Goal: Contribute content

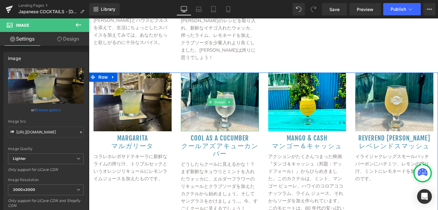
click at [220, 98] on span "Image" at bounding box center [219, 101] width 13 height 7
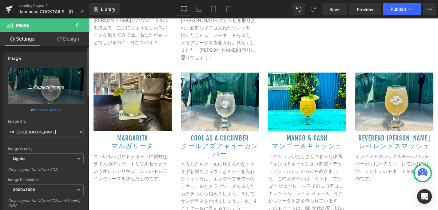
click at [54, 85] on icon "Replace Image" at bounding box center [45, 86] width 49 height 8
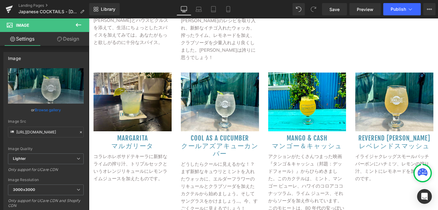
type input "C:\fakepath\Bikini Martini.jpg"
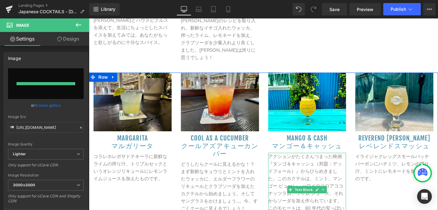
type input "[URL][DOMAIN_NAME]"
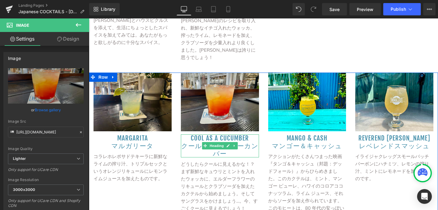
click at [249, 134] on h3 "Cool as a Cucumber" at bounding box center [220, 138] width 78 height 8
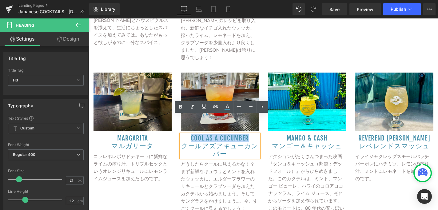
drag, startPoint x: 248, startPoint y: 130, endPoint x: 191, endPoint y: 132, distance: 56.5
click at [191, 134] on h3 "Cool as a Cucumber" at bounding box center [220, 138] width 78 height 8
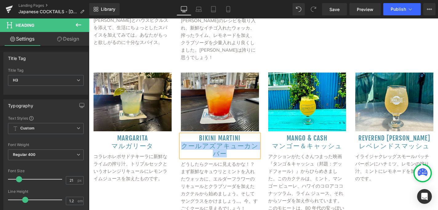
drag, startPoint x: 227, startPoint y: 146, endPoint x: 185, endPoint y: 139, distance: 42.8
click at [185, 142] on h3 "クールアズアキューカンバー" at bounding box center [220, 149] width 78 height 15
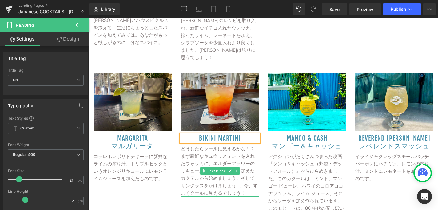
click at [249, 185] on p "どうしたらクールに見えるかな！？まず新鮮なキュウリとミントを入れたウォッカに、エルダーフラワーのリキュールとクラブソーダを加えたカクテルから始めましょう。そし…" at bounding box center [220, 171] width 78 height 52
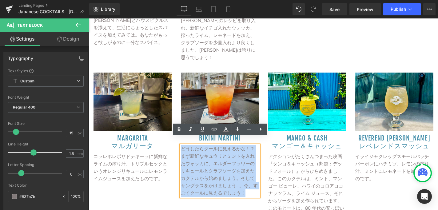
drag, startPoint x: 249, startPoint y: 185, endPoint x: 183, endPoint y: 144, distance: 77.6
click at [183, 145] on p "どうしたらクールに見えるかな！？まず新鮮なキュウリとミントを入れたウォッカに、エルダーフラワーのリキュールとクラブソーダを加えたカクテルから始めましょう。そし…" at bounding box center [220, 171] width 78 height 52
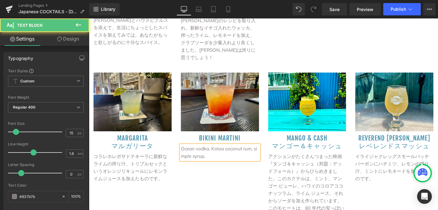
click at [181, 148] on p "Ocean vodka, Koloa coconut rum, si mple syrup," at bounding box center [220, 152] width 78 height 15
click at [212, 150] on p "Ocean vodka, Koloa coconut rum, simple syrup," at bounding box center [220, 152] width 78 height 15
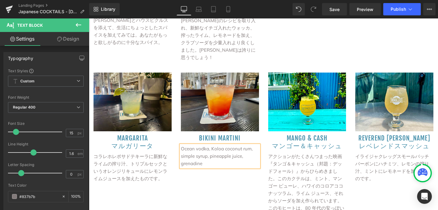
click at [206, 147] on p "Ocean vodka, Koloa coconut rum, simple syrup, pineapple juice, grenadine" at bounding box center [220, 156] width 78 height 22
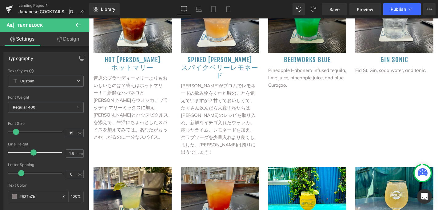
scroll to position [543, 0]
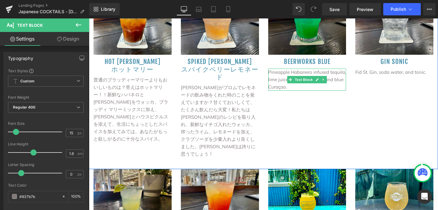
click at [286, 80] on p "Pineapple Habanero infused tequila, lime juice, pineapple juice, and blue Curaç…" at bounding box center [307, 80] width 78 height 22
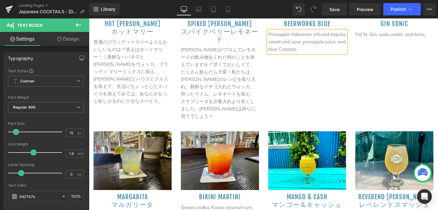
scroll to position [612, 0]
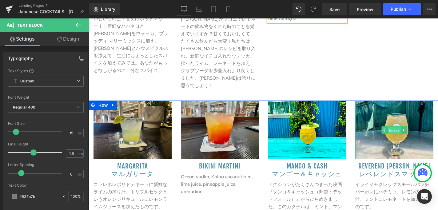
click at [392, 126] on span "Image" at bounding box center [393, 129] width 13 height 7
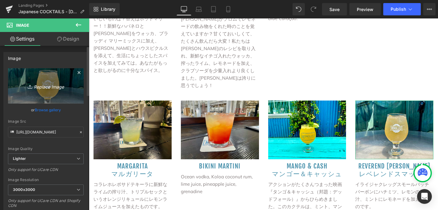
click at [45, 85] on icon "Replace Image" at bounding box center [45, 86] width 49 height 8
type input "C:\fakepath\[PERSON_NAME].jpg"
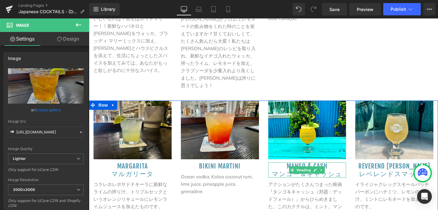
type input "[URL][DOMAIN_NAME][PERSON_NAME]"
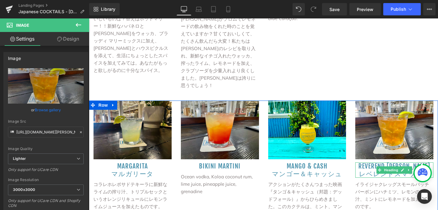
click at [419, 162] on h3 "Reverend [PERSON_NAME]" at bounding box center [394, 166] width 78 height 8
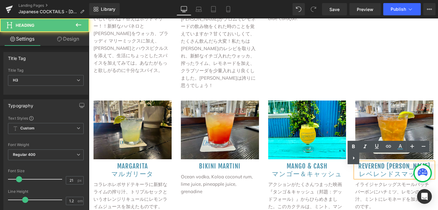
click at [418, 158] on div "Text Color Highlight Color #333333" at bounding box center [392, 152] width 90 height 23
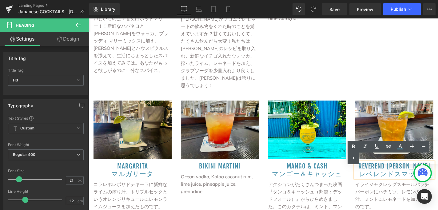
click at [417, 158] on div "Text Color Highlight Color #333333" at bounding box center [392, 152] width 90 height 23
click at [418, 158] on div "Text Color Highlight Color #333333" at bounding box center [392, 152] width 90 height 23
click at [405, 158] on div "Text Color Highlight Color #333333" at bounding box center [392, 152] width 90 height 23
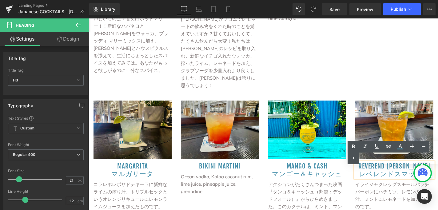
click at [405, 158] on div "Text Color Highlight Color #333333" at bounding box center [392, 152] width 90 height 23
click at [400, 170] on h3 "レベレンドスマッシュ" at bounding box center [394, 174] width 78 height 8
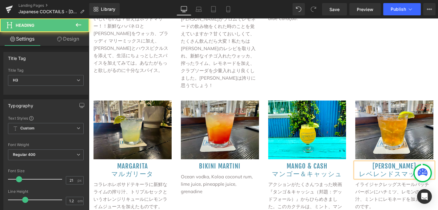
click at [412, 170] on h3 "レベレンドスマッシュ" at bounding box center [394, 174] width 78 height 8
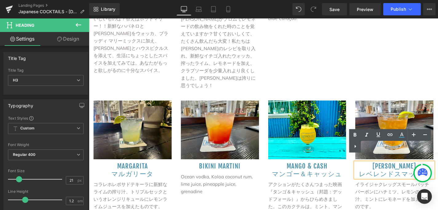
click at [430, 170] on h3 "レベレンドスマッシュ" at bounding box center [394, 174] width 78 height 8
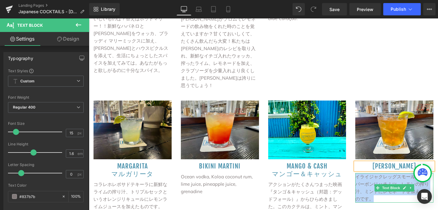
drag, startPoint x: 373, startPoint y: 192, endPoint x: 357, endPoint y: 170, distance: 27.5
click at [357, 173] on p "イライジャクレッグスモールバッチバーボンにハチミツ、レモンの搾り汁、ミントにレモネードを加えたものです。" at bounding box center [394, 187] width 78 height 29
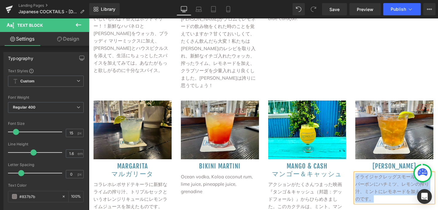
click at [355, 173] on p "イライジャクレッグスモールバッチバーボンにハチミツ、レモンの搾り汁、ミントにレモネードを加えたものです。" at bounding box center [394, 187] width 78 height 29
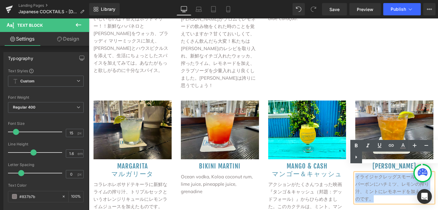
drag, startPoint x: 355, startPoint y: 168, endPoint x: 376, endPoint y: 192, distance: 31.4
click at [376, 192] on p "イライジャクレッグスモールバッチバーボンにハチミツ、レモンの搾り汁、ミントにレモネードを加えたものです。" at bounding box center [394, 187] width 78 height 29
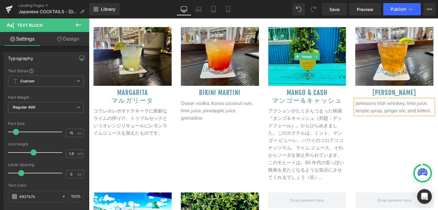
scroll to position [684, 0]
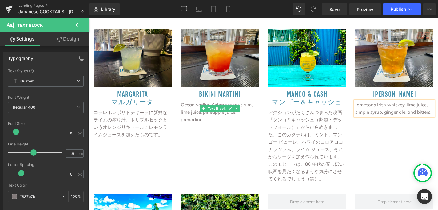
click at [257, 104] on p "Ocean vodka, Koloa coconut rum, lime juice, pineapple juice, grenadine" at bounding box center [220, 112] width 78 height 22
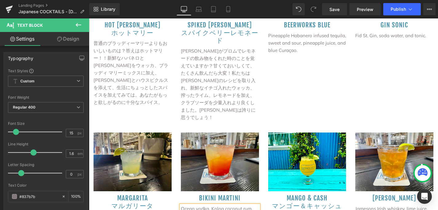
scroll to position [609, 0]
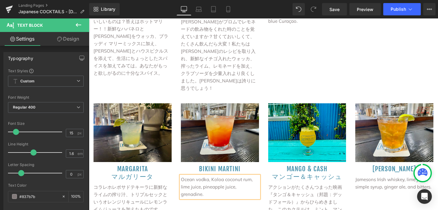
click at [307, 128] on div "Image" at bounding box center [307, 132] width 78 height 58
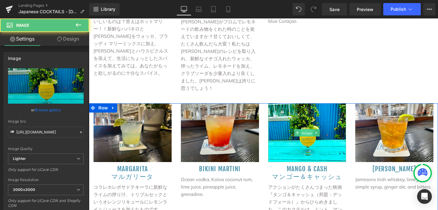
click at [307, 129] on span "Image" at bounding box center [306, 132] width 13 height 7
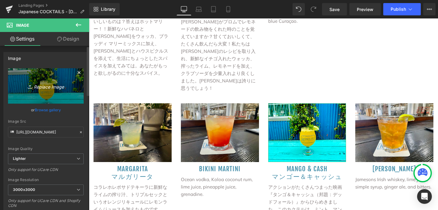
click at [45, 87] on icon "Replace Image" at bounding box center [45, 86] width 49 height 8
type input "C:\fakepath\Mango Rum Punch.jpg"
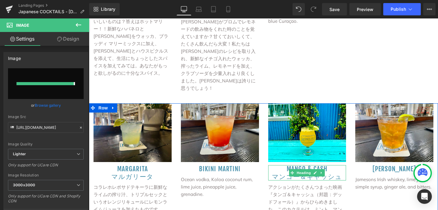
type input "[URL][DOMAIN_NAME]"
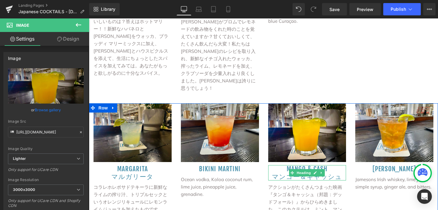
click at [328, 165] on h3 "Mango & Cash" at bounding box center [307, 169] width 78 height 8
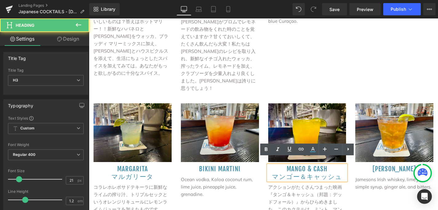
click at [328, 165] on h3 "Mango & Cash" at bounding box center [307, 169] width 78 height 8
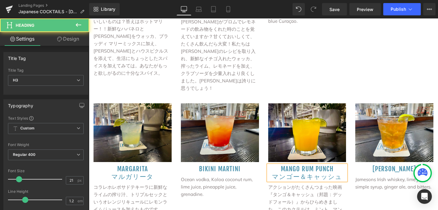
click at [338, 173] on h3 "マンゴー＆キャッシュ" at bounding box center [307, 177] width 78 height 8
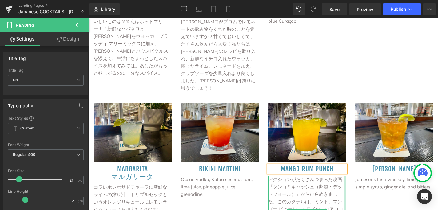
click at [346, 187] on div "Image Mango Rum punch Heading アクションがたくさんつまった映画『タンゴ＆キャッシュ（邦題：デッドフォール）』からひらめきました。…" at bounding box center [306, 176] width 87 height 146
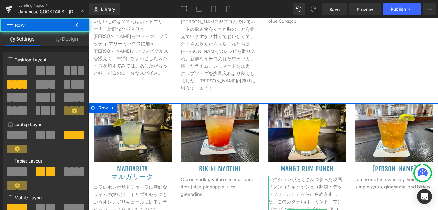
click at [335, 190] on p "アクションがたくさんつまった映画『タンゴ＆キャッシュ（邦題：デッドフォール）』からひらめきました。このカクテルは、ミント、マンゴー ピューレ、ハワイのコロアコ…" at bounding box center [307, 213] width 78 height 74
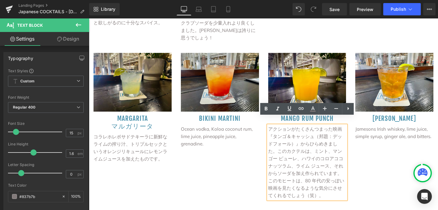
scroll to position [662, 0]
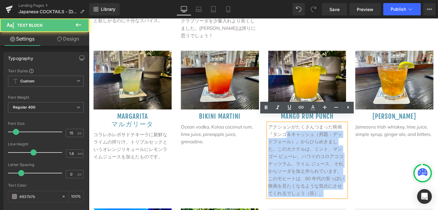
drag, startPoint x: 311, startPoint y: 187, endPoint x: 286, endPoint y: 125, distance: 66.8
click at [286, 125] on p "アクションがたくさんつまった映画『タンゴ＆キャッシュ（邦題：デッドフォール）』からひらめきました。このカクテルは、ミント、マンゴー ピューレ、ハワイのコロアコ…" at bounding box center [307, 160] width 78 height 74
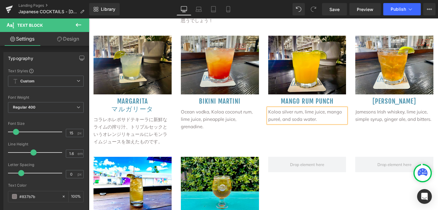
scroll to position [671, 0]
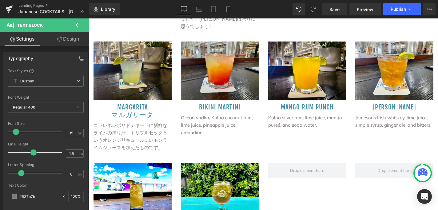
click at [78, 24] on icon at bounding box center [78, 24] width 7 height 7
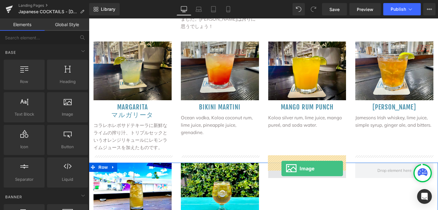
drag, startPoint x: 152, startPoint y: 130, endPoint x: 281, endPoint y: 168, distance: 135.3
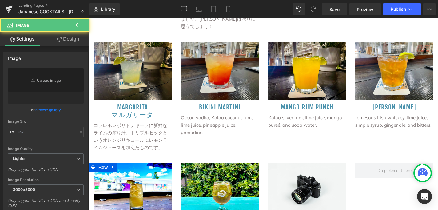
type input "//[DOMAIN_NAME][URL]"
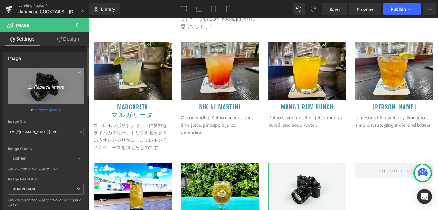
click at [45, 86] on icon "Replace Image" at bounding box center [45, 86] width 49 height 8
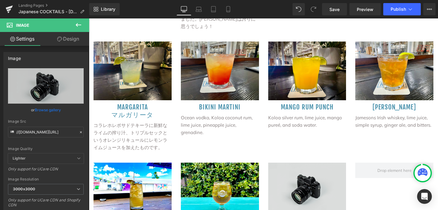
type input "C:\fakepath\Tea CKTL OR:[PERSON_NAME].jpg"
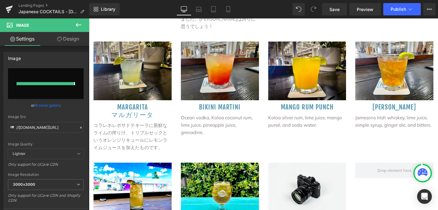
type input "[URL][DOMAIN_NAME][PERSON_NAME]"
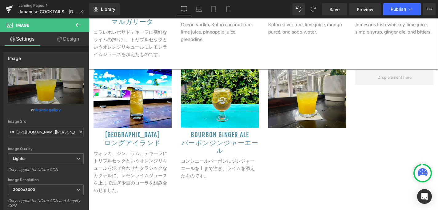
scroll to position [766, 0]
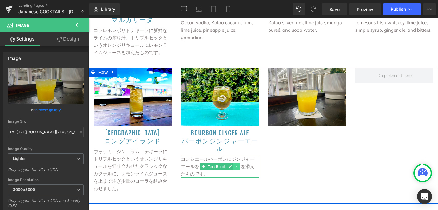
click at [237, 165] on icon at bounding box center [235, 167] width 3 height 4
click at [232, 165] on icon at bounding box center [232, 166] width 3 height 3
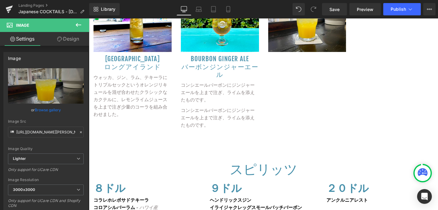
scroll to position [839, 0]
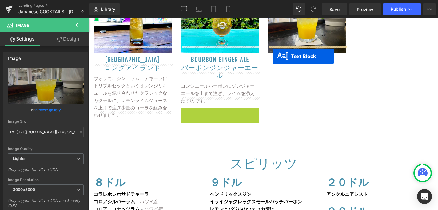
drag, startPoint x: 201, startPoint y: 111, endPoint x: 272, endPoint y: 56, distance: 89.8
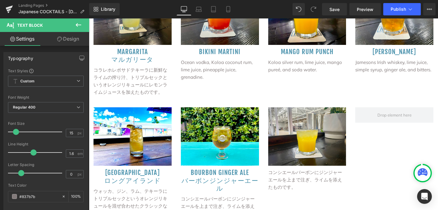
scroll to position [724, 0]
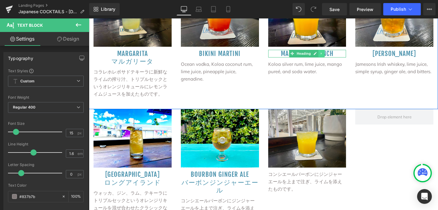
click at [323, 52] on icon at bounding box center [321, 54] width 3 height 4
click at [319, 52] on icon at bounding box center [317, 53] width 3 height 3
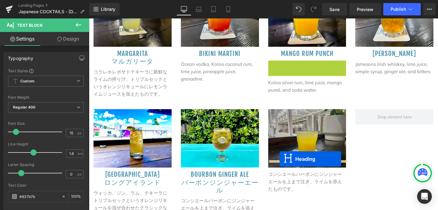
drag, startPoint x: 291, startPoint y: 57, endPoint x: 279, endPoint y: 159, distance: 103.0
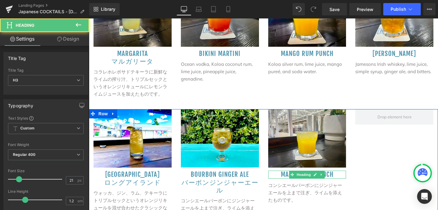
click at [336, 171] on h3 "Mango Rum punch" at bounding box center [307, 175] width 78 height 8
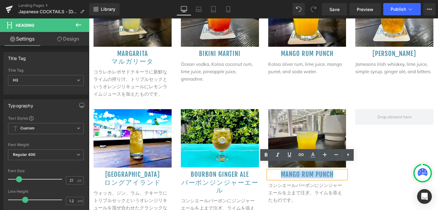
drag, startPoint x: 336, startPoint y: 167, endPoint x: 281, endPoint y: 168, distance: 55.3
click at [281, 171] on h3 "Mango Rum punch" at bounding box center [307, 175] width 78 height 8
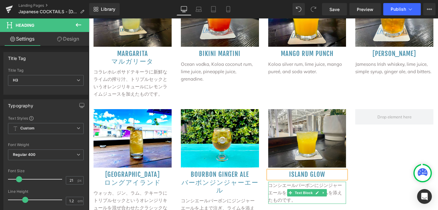
click at [301, 189] on p "コンシエールバーボンにジンジャーエールを上まで注ぎ、ライムを添えたものです。" at bounding box center [307, 193] width 78 height 22
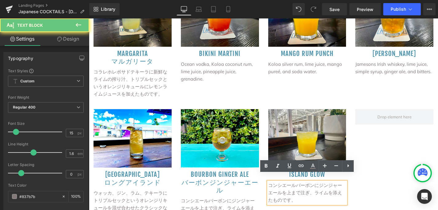
click at [300, 193] on p "コンシエールバーボンにジンジャーエールを上まで注ぎ、ライムを添えたものです。" at bounding box center [307, 193] width 78 height 22
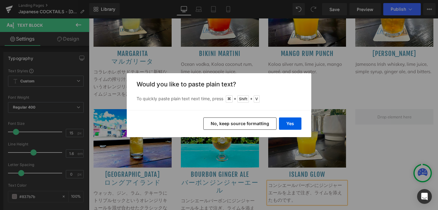
click at [254, 120] on button "No, keep source formatting" at bounding box center [239, 123] width 73 height 12
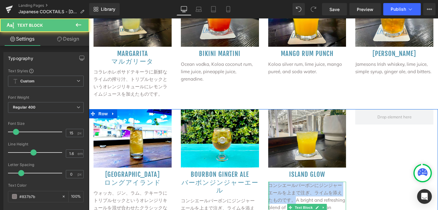
drag, startPoint x: 293, startPoint y: 193, endPoint x: 269, endPoint y: 176, distance: 29.5
click at [269, 182] on div "コンシエールバーボンにジンジャーエールを上まで注ぎ、ライムを添えたものです。A bright and refreshing blend of Local Bo…" at bounding box center [307, 211] width 78 height 59
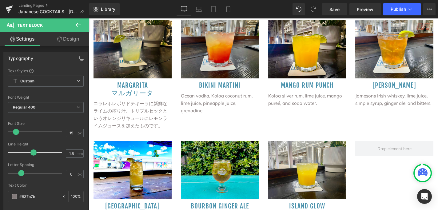
scroll to position [693, 0]
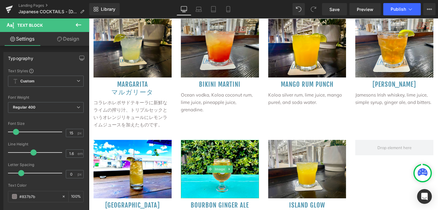
click at [222, 165] on span "Image" at bounding box center [219, 168] width 13 height 7
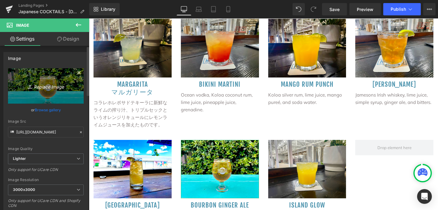
click at [43, 86] on icon "Replace Image" at bounding box center [45, 86] width 49 height 8
type input "C:\fakepath\Spicy Ranch Water.jpg"
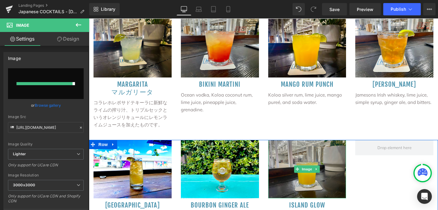
type input "[URL][DOMAIN_NAME]"
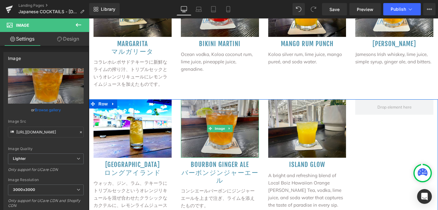
scroll to position [734, 0]
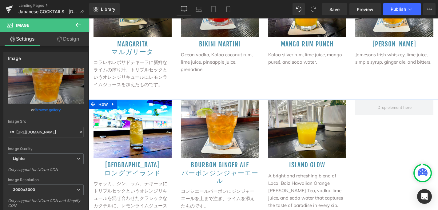
click at [251, 161] on h3 "Bourbon Ginger Ale" at bounding box center [220, 165] width 78 height 8
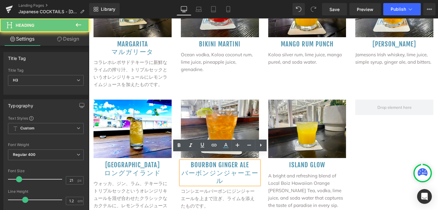
click at [249, 161] on h3 "Bourbon Ginger Ale" at bounding box center [220, 165] width 78 height 8
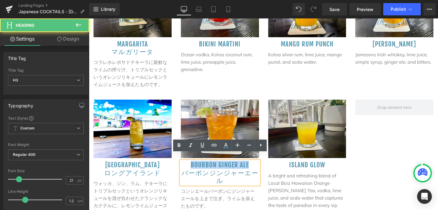
drag, startPoint x: 250, startPoint y: 159, endPoint x: 189, endPoint y: 161, distance: 60.6
click at [189, 161] on h3 "Bourbon Ginger Ale" at bounding box center [220, 165] width 78 height 8
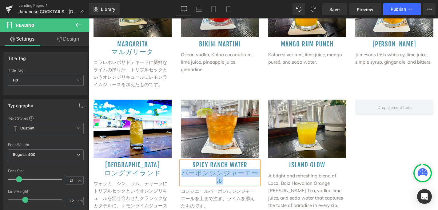
drag, startPoint x: 224, startPoint y: 175, endPoint x: 184, endPoint y: 168, distance: 40.6
click at [184, 169] on h3 "バーボンジンジャーエール" at bounding box center [220, 176] width 78 height 15
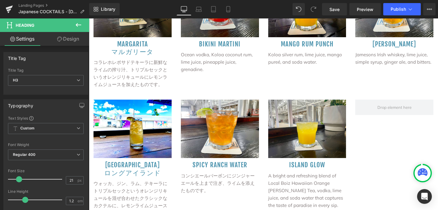
drag, startPoint x: 210, startPoint y: 182, endPoint x: 121, endPoint y: 163, distance: 90.5
click at [210, 182] on div "Rendering Content" at bounding box center [219, 185] width 38 height 7
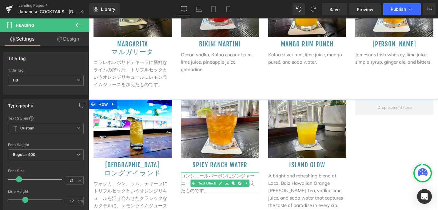
drag, startPoint x: 296, startPoint y: 202, endPoint x: 186, endPoint y: 173, distance: 113.7
click at [183, 172] on p "コンシエールバーボンにジンジャーエールを上まで注ぎ、ライムを添えたものです。" at bounding box center [220, 183] width 78 height 22
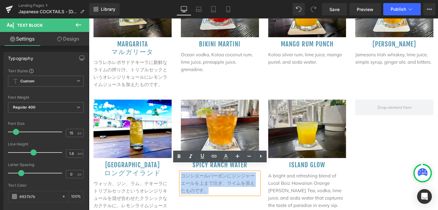
drag, startPoint x: 182, startPoint y: 168, endPoint x: 210, endPoint y: 184, distance: 32.1
click at [210, 184] on p "コンシエールバーボンにジンジャーエールを上まで注ぎ、ライムを添えたものです。" at bounding box center [220, 183] width 78 height 22
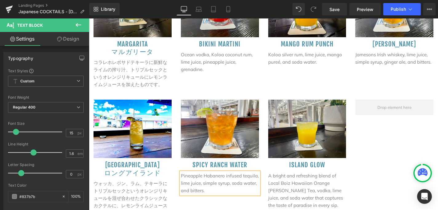
click at [230, 192] on div "Image Long Island ロングアイランド Heading ウォッカ、ジン、ラム、テキーラにトリプルセックというオレンジリキュールを混ぜ合わせたクラ…" at bounding box center [263, 168] width 349 height 136
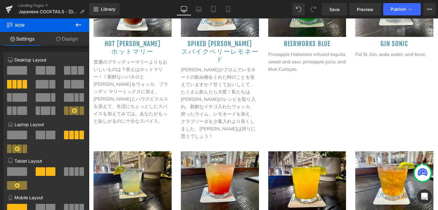
scroll to position [548, 0]
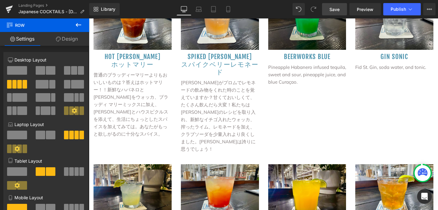
click at [340, 11] on link "Save" at bounding box center [334, 9] width 25 height 12
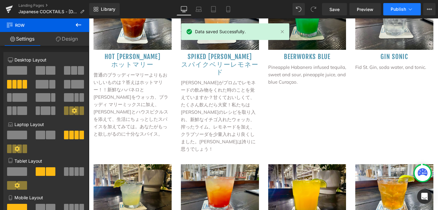
click at [398, 7] on span "Publish" at bounding box center [397, 9] width 15 height 5
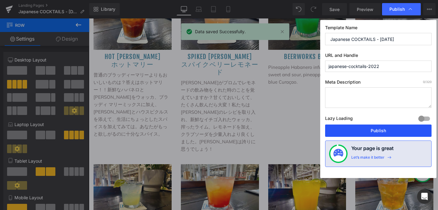
click at [376, 128] on button "Publish" at bounding box center [378, 130] width 106 height 12
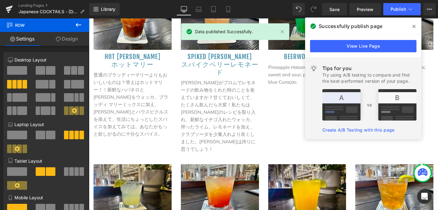
click at [414, 26] on icon at bounding box center [413, 26] width 3 height 5
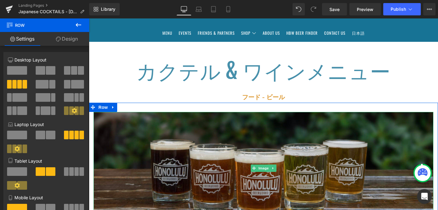
scroll to position [77, 0]
